Goal: Task Accomplishment & Management: Manage account settings

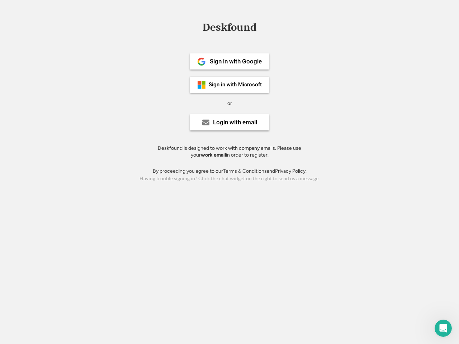
click at [229, 102] on div "or" at bounding box center [229, 103] width 5 height 7
click at [229, 29] on div "Deskfound" at bounding box center [229, 27] width 61 height 11
click at [196, 27] on div "Deskfound" at bounding box center [229, 29] width 459 height 14
click at [229, 29] on div "Deskfound" at bounding box center [229, 27] width 61 height 11
click at [229, 103] on div "or" at bounding box center [229, 103] width 5 height 7
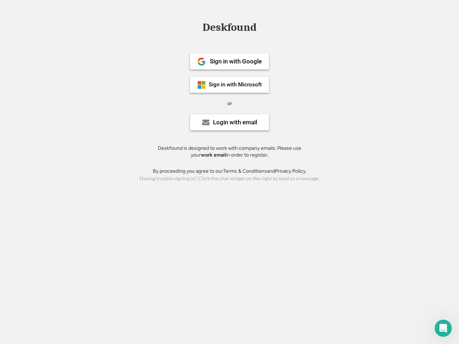
click at [229, 61] on div "Sign in with Google" at bounding box center [236, 61] width 52 height 6
click at [235, 61] on div "Sign in with Google" at bounding box center [236, 61] width 52 height 6
click at [201, 62] on img at bounding box center [201, 61] width 9 height 9
click at [229, 85] on div "Sign in with Microsoft" at bounding box center [235, 84] width 53 height 5
click at [235, 85] on div "Sign in with Microsoft" at bounding box center [235, 84] width 53 height 5
